Goal: Find specific page/section

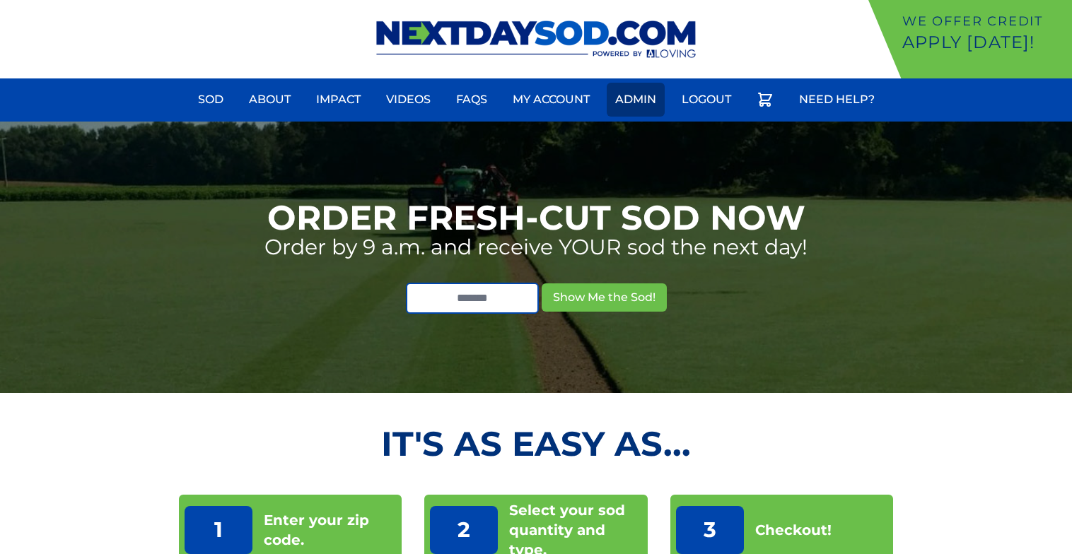
click at [627, 107] on link "Admin" at bounding box center [636, 100] width 58 height 34
click at [652, 95] on link "Admin" at bounding box center [636, 100] width 58 height 34
